Goal: Register for event/course

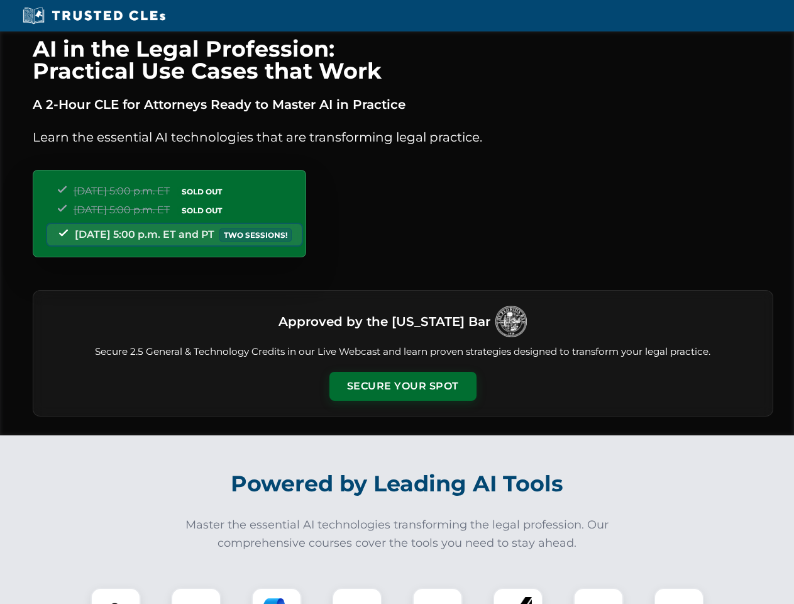
click at [402, 386] on button "Secure Your Spot" at bounding box center [403, 386] width 147 height 29
click at [116, 596] on img at bounding box center [115, 612] width 36 height 36
